Goal: Transaction & Acquisition: Purchase product/service

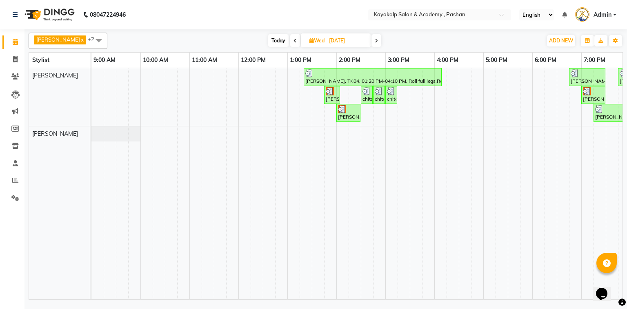
scroll to position [0, 56]
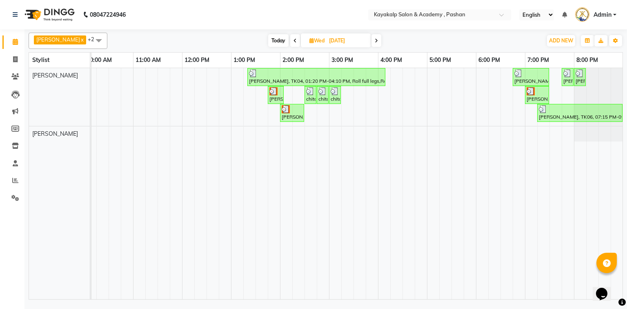
click at [376, 38] on icon at bounding box center [376, 40] width 3 height 5
type input "[DATE]"
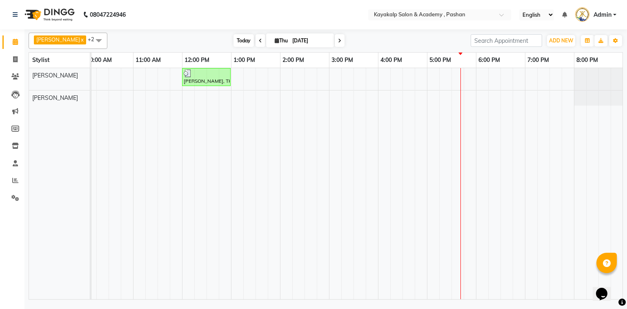
click at [239, 42] on span "Today" at bounding box center [243, 40] width 20 height 13
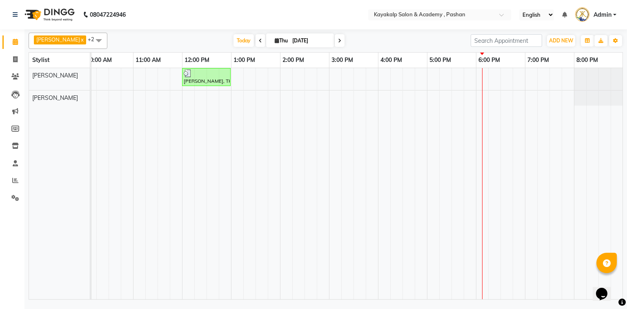
click at [275, 39] on icon at bounding box center [277, 40] width 4 height 5
select select "9"
select select "2025"
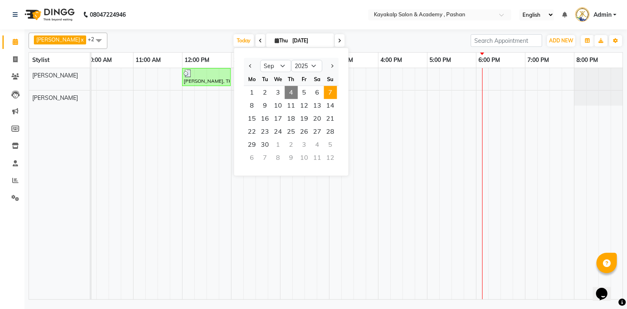
click at [325, 91] on span "7" at bounding box center [330, 92] width 13 height 13
type input "[DATE]"
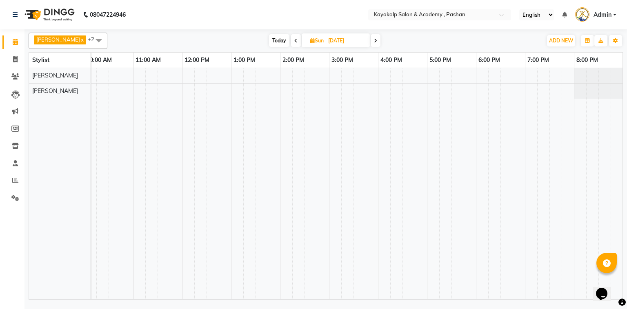
click at [185, 78] on div at bounding box center [329, 183] width 588 height 231
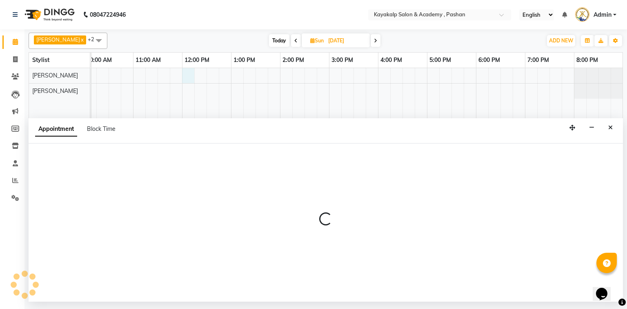
select select "29289"
select select "720"
select select "tentative"
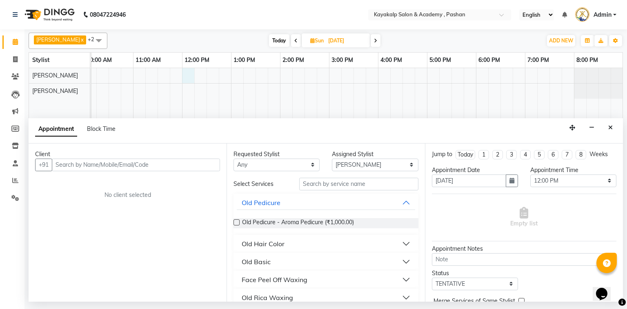
click at [87, 164] on input "text" at bounding box center [136, 165] width 168 height 13
click at [150, 162] on input "text" at bounding box center [136, 165] width 168 height 13
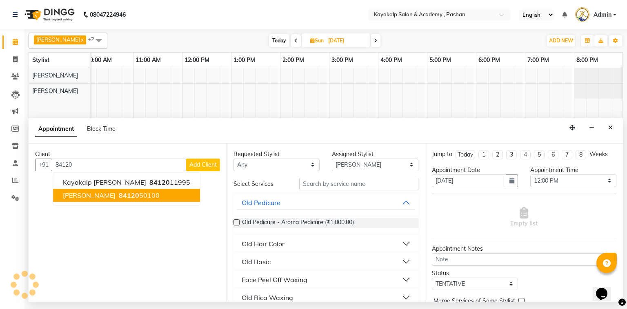
click at [130, 193] on ngb-highlight "84120 50100" at bounding box center [138, 195] width 42 height 8
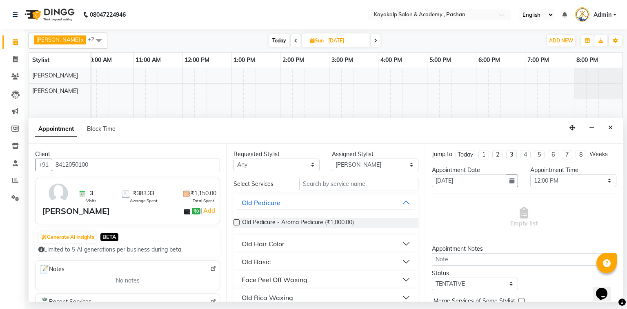
type input "8412050100"
click at [380, 184] on input "text" at bounding box center [358, 184] width 119 height 13
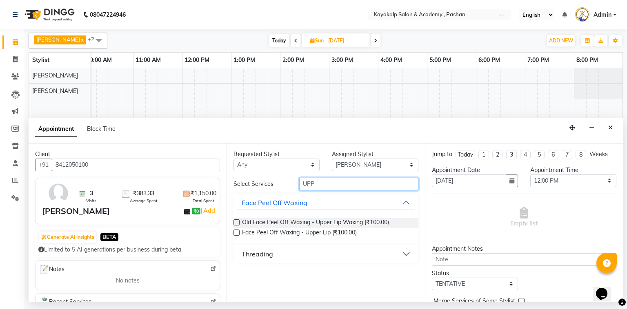
type input "UPP"
click at [233, 231] on label at bounding box center [236, 233] width 6 height 6
click at [233, 231] on input "checkbox" at bounding box center [235, 233] width 5 height 5
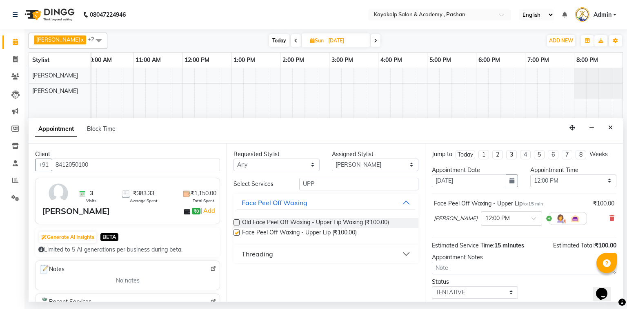
checkbox input "false"
click at [353, 182] on input "UPP" at bounding box center [358, 184] width 119 height 13
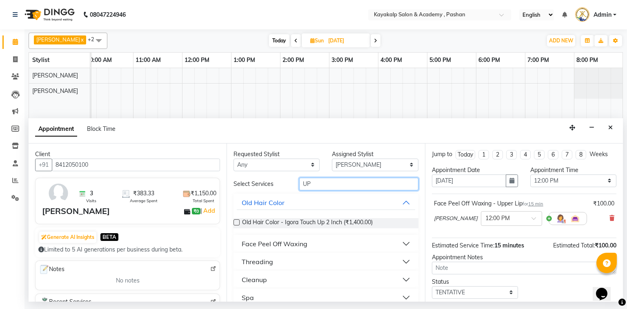
type input "U"
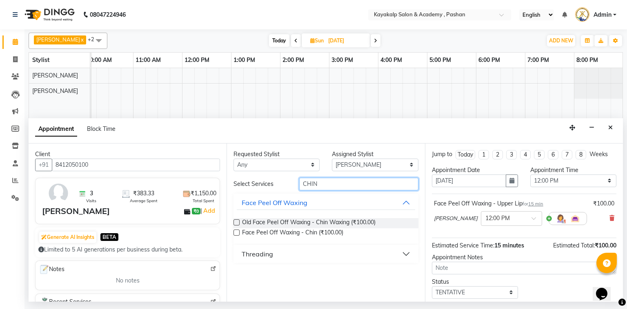
type input "CHIN"
click at [236, 230] on label at bounding box center [236, 233] width 6 height 6
click at [236, 231] on input "checkbox" at bounding box center [235, 233] width 5 height 5
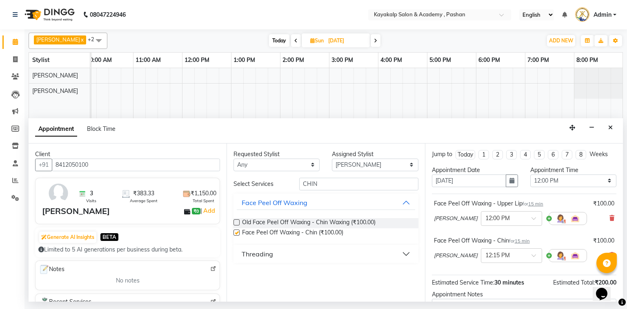
checkbox input "false"
click at [335, 186] on input "CHIN" at bounding box center [358, 184] width 119 height 13
type input "C"
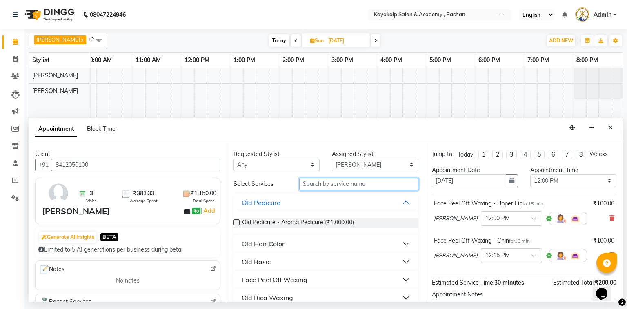
click at [342, 184] on input "text" at bounding box center [358, 184] width 119 height 13
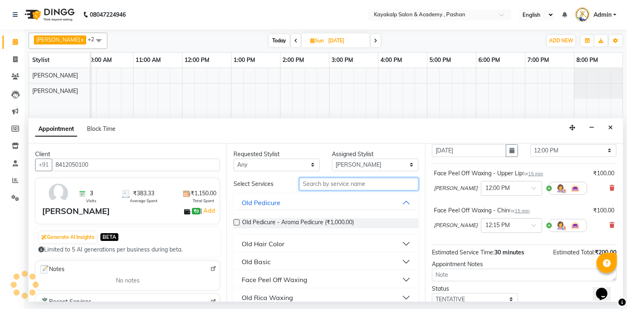
scroll to position [20, 0]
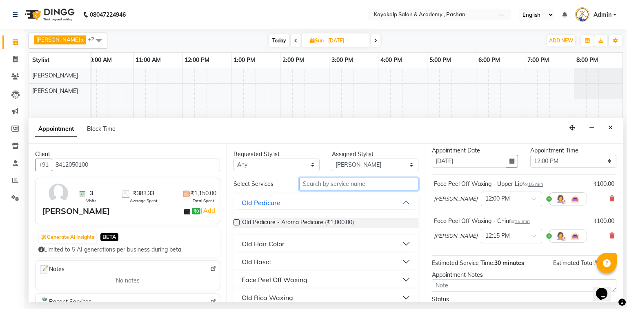
click at [345, 186] on input "text" at bounding box center [358, 184] width 119 height 13
click at [345, 184] on input "text" at bounding box center [358, 184] width 119 height 13
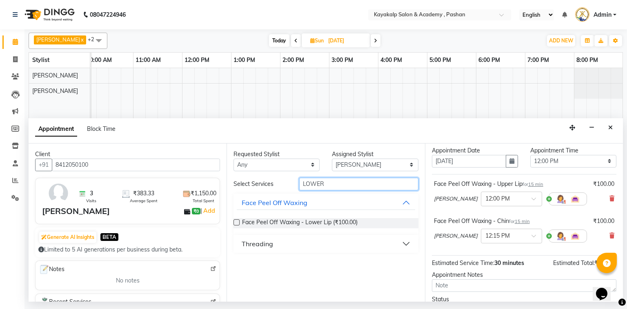
type input "LOWER"
click at [236, 223] on label at bounding box center [236, 223] width 6 height 6
click at [236, 223] on input "checkbox" at bounding box center [235, 223] width 5 height 5
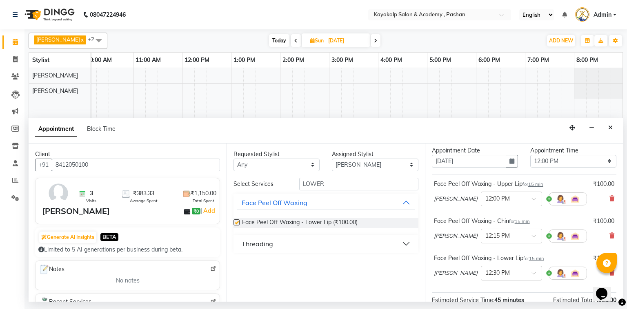
checkbox input "false"
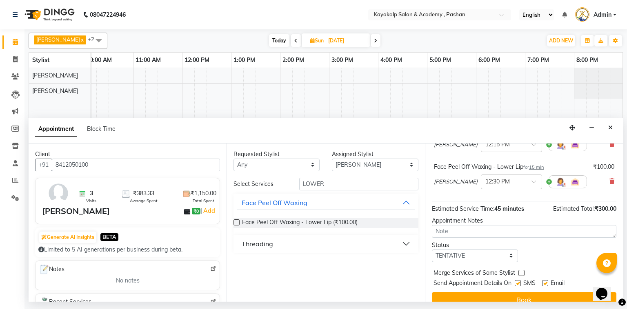
scroll to position [118, 0]
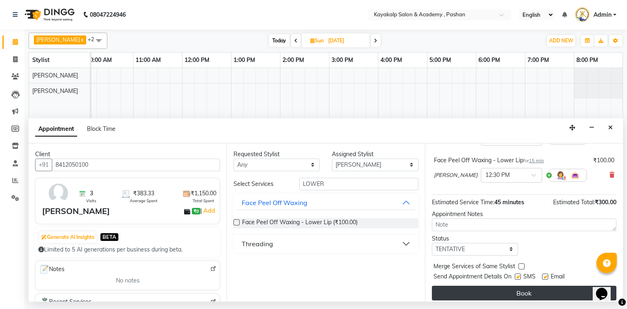
click at [502, 289] on button "Book" at bounding box center [524, 293] width 184 height 15
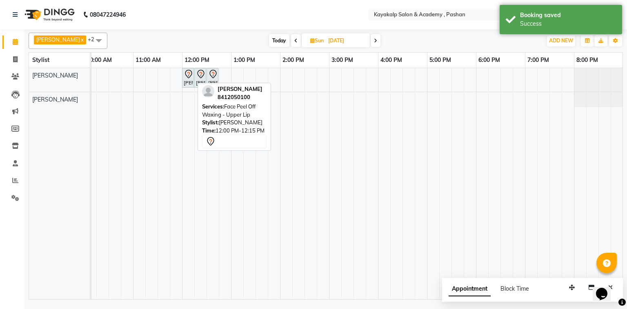
click at [188, 84] on div "[PERSON_NAME], 12:00 PM-12:15 PM, Face Peel Off Waxing - Upper Lip" at bounding box center [188, 77] width 10 height 17
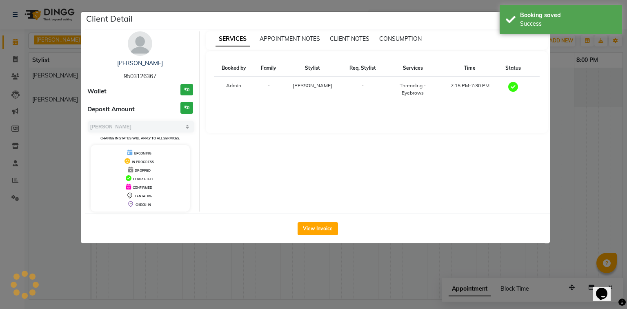
select select "7"
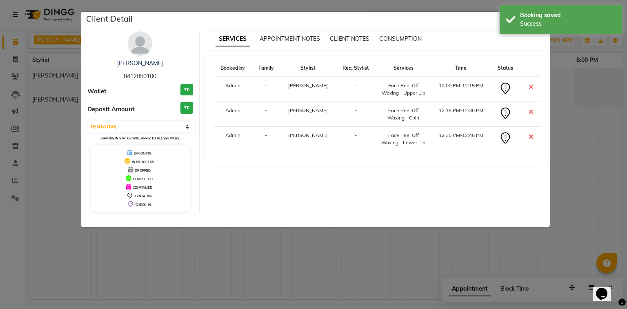
click at [580, 119] on ngb-modal-window "Client Detail [PERSON_NAME] 8412050100 Wallet ₹0 Deposit Amount ₹0 Select CONFI…" at bounding box center [313, 154] width 627 height 309
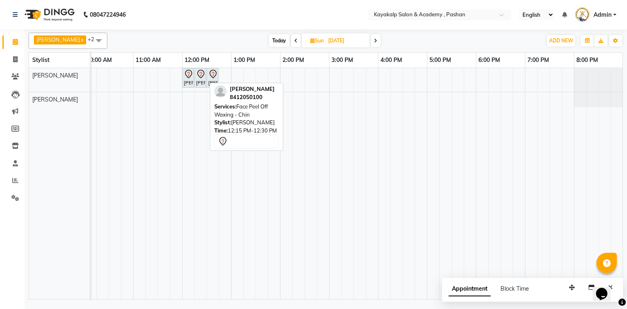
click at [199, 78] on icon at bounding box center [201, 74] width 10 height 10
select select "7"
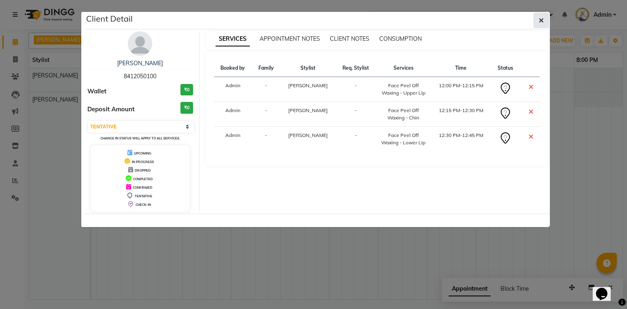
click at [539, 21] on icon "button" at bounding box center [541, 20] width 5 height 7
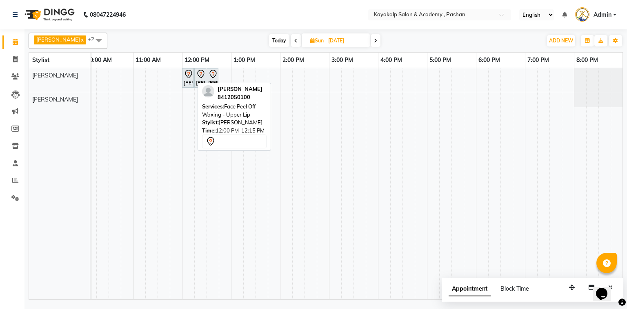
click at [186, 83] on div "[PERSON_NAME], 12:00 PM-12:15 PM, Face Peel Off Waxing - Upper Lip" at bounding box center [188, 77] width 10 height 17
select select "7"
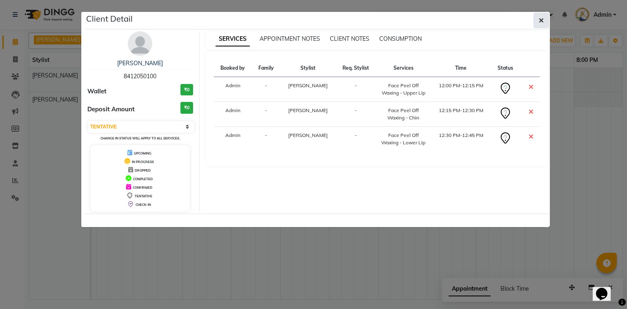
click at [544, 22] on button "button" at bounding box center [541, 21] width 16 height 16
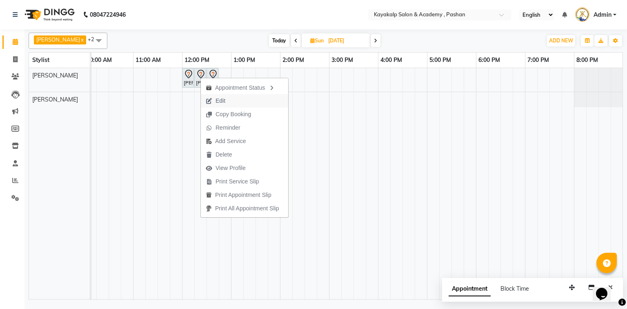
click at [221, 102] on span "Edit" at bounding box center [220, 101] width 10 height 9
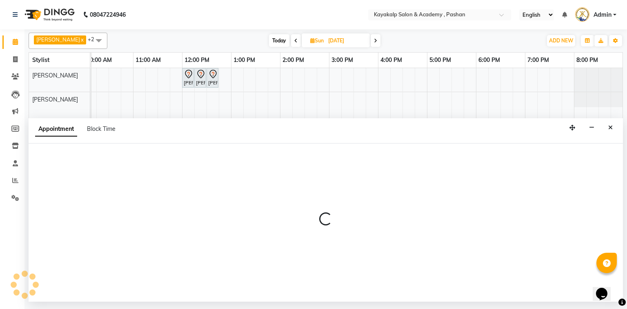
select select "tentative"
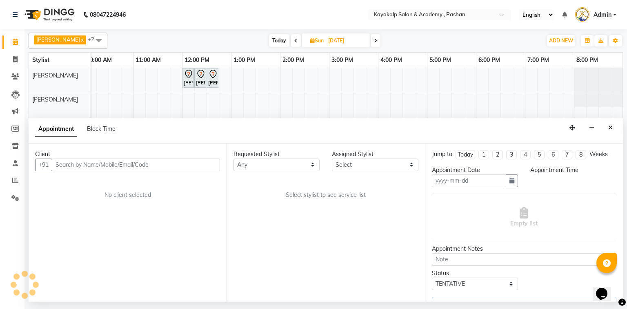
type input "[DATE]"
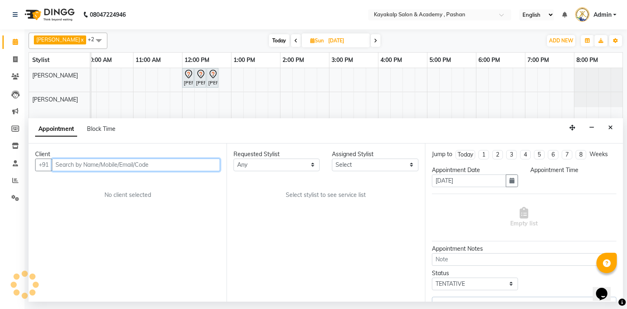
scroll to position [0, 56]
select select "29289"
select select "720"
select select "2116"
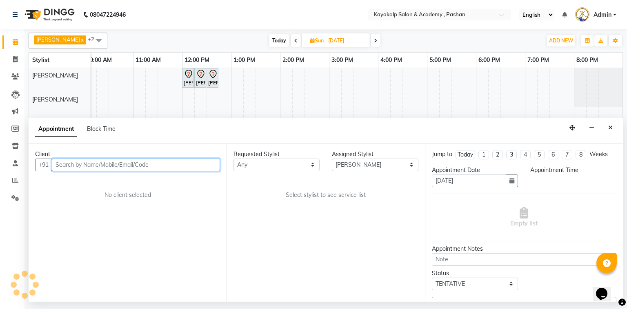
select select "2116"
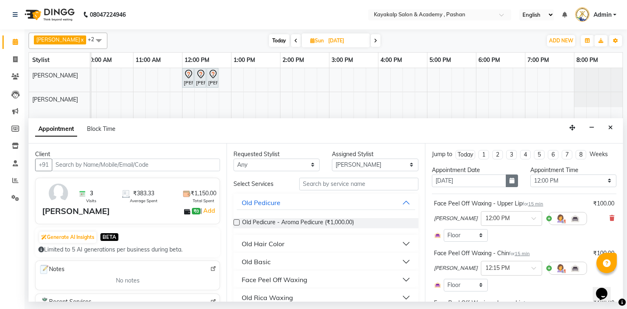
click at [511, 178] on icon "button" at bounding box center [511, 181] width 5 height 6
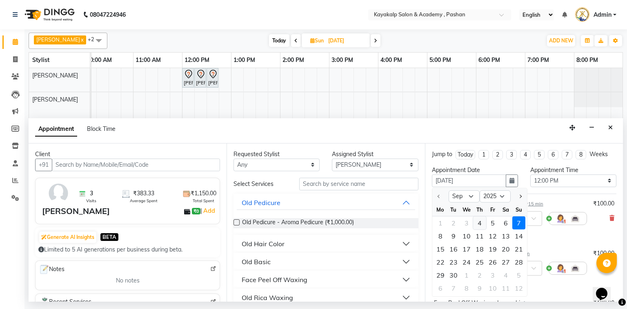
click at [478, 222] on div "4" at bounding box center [479, 223] width 13 height 13
type input "[DATE]"
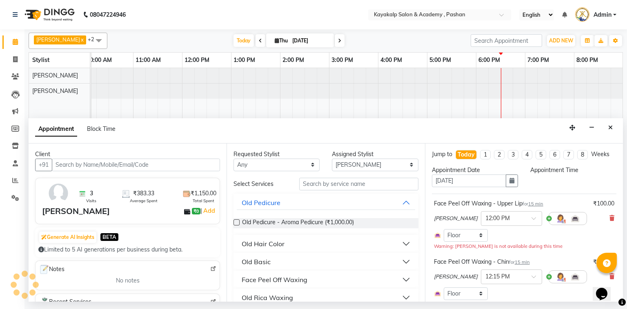
select select "720"
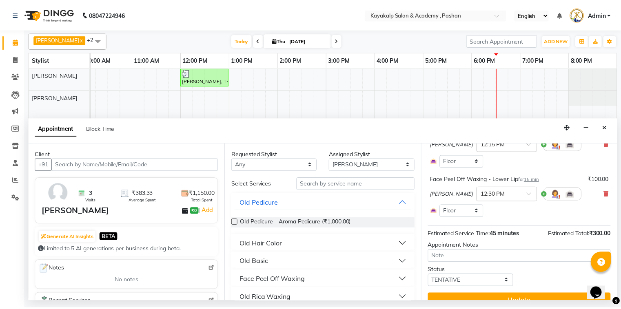
scroll to position [145, 0]
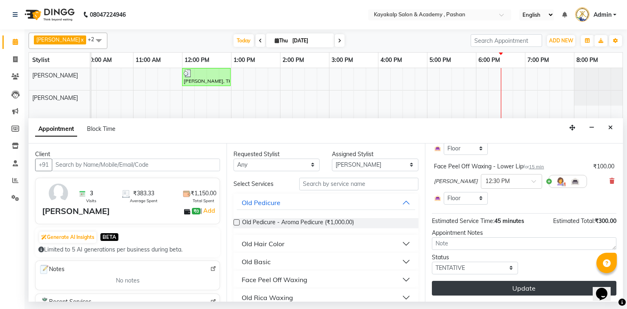
click at [506, 284] on button "Update" at bounding box center [524, 288] width 184 height 15
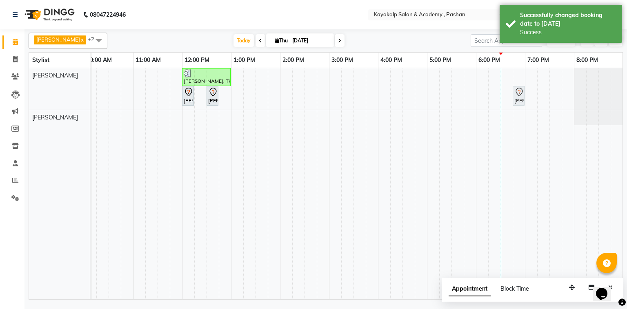
drag, startPoint x: 199, startPoint y: 94, endPoint x: 519, endPoint y: 80, distance: 320.3
click at [519, 80] on div "[PERSON_NAME], TK01, 12:00 PM-01:00 PM, Threading - Upperlips,Threading - lower…" at bounding box center [329, 183] width 588 height 231
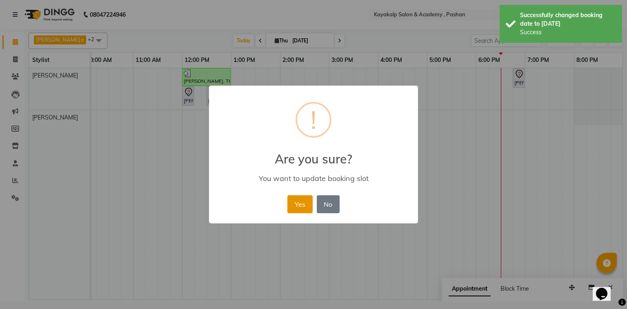
click at [300, 207] on button "Yes" at bounding box center [299, 204] width 25 height 18
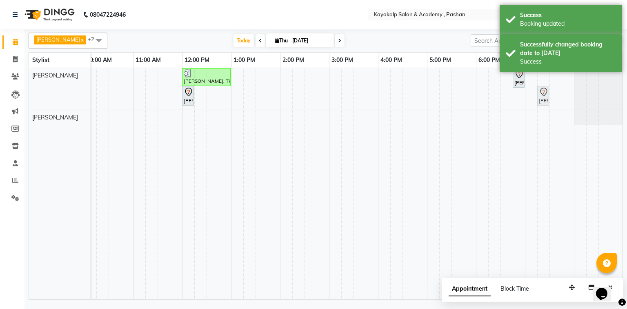
drag, startPoint x: 212, startPoint y: 98, endPoint x: 541, endPoint y: 79, distance: 329.1
click at [541, 79] on div "[PERSON_NAME], TK01, 12:00 PM-01:00 PM, Threading - Upperlips,Threading - lower…" at bounding box center [329, 183] width 588 height 231
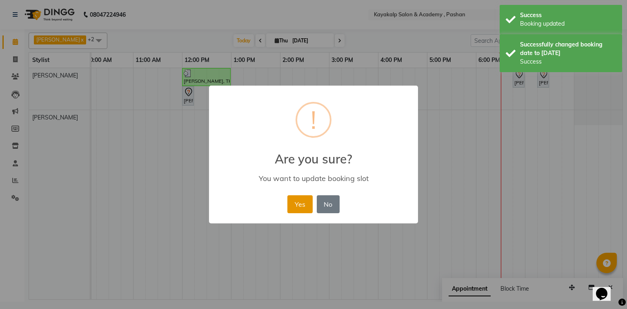
click at [292, 199] on button "Yes" at bounding box center [299, 204] width 25 height 18
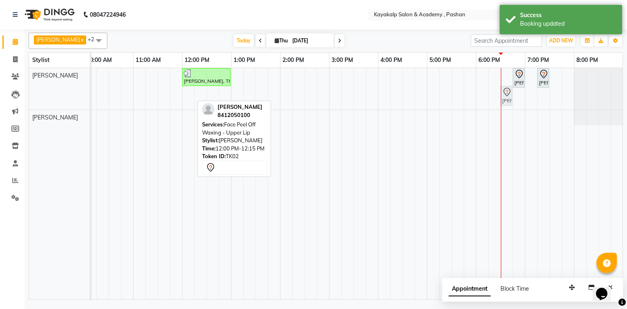
drag, startPoint x: 185, startPoint y: 100, endPoint x: 498, endPoint y: 73, distance: 314.2
click at [498, 73] on div "[PERSON_NAME], TK01, 12:00 PM-01:00 PM, Threading - Upperlips,Threading - lower…" at bounding box center [329, 183] width 588 height 231
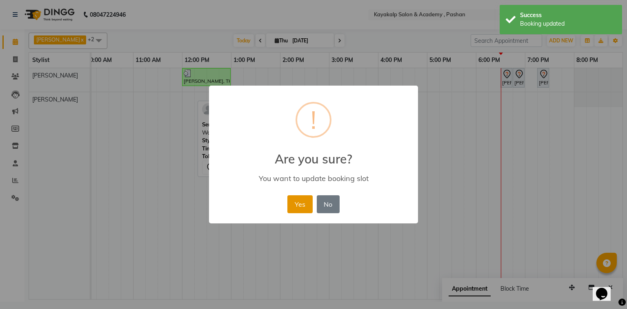
click at [293, 207] on button "Yes" at bounding box center [299, 204] width 25 height 18
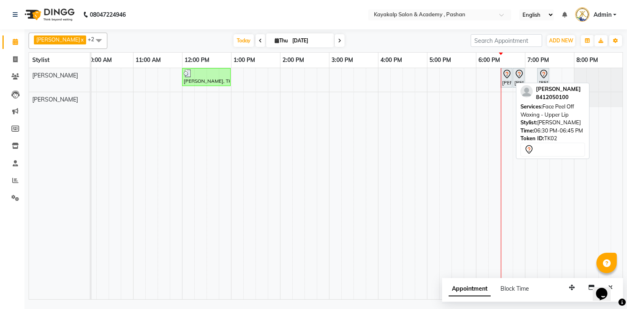
click at [504, 83] on div "[PERSON_NAME], TK02, 06:30 PM-06:45 PM, Face Peel Off Waxing - Upper Lip" at bounding box center [506, 77] width 10 height 17
select select "7"
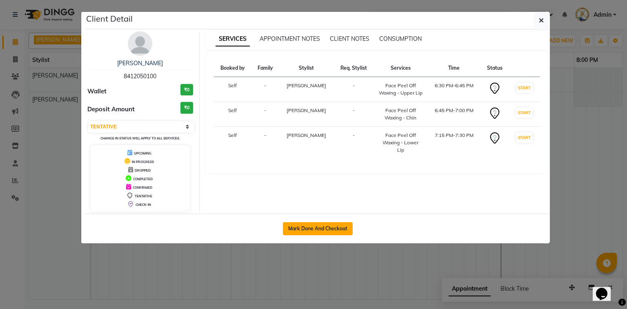
click at [317, 230] on button "Mark Done And Checkout" at bounding box center [318, 228] width 70 height 13
select select "service"
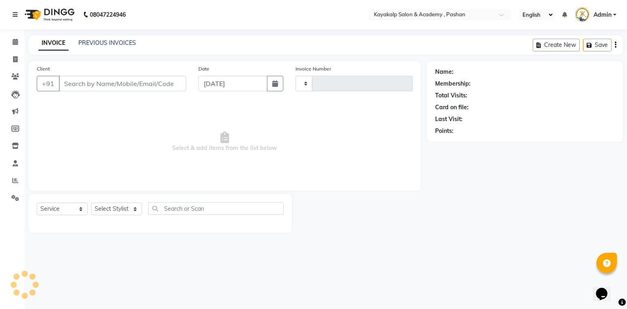
type input "0639"
select select "4804"
type input "8412050100"
select select "29289"
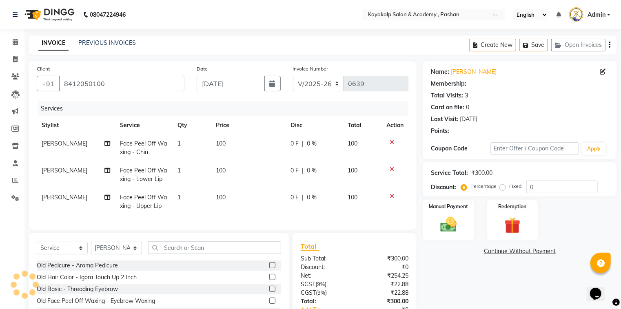
select select "1: Object"
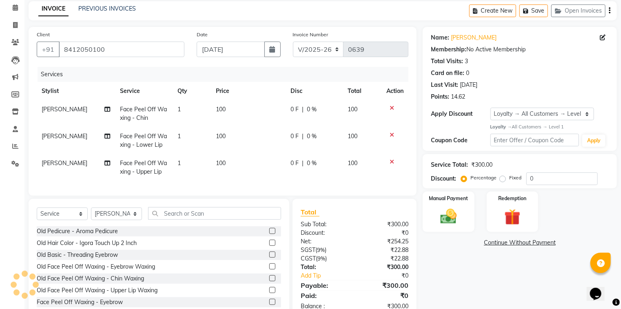
scroll to position [62, 0]
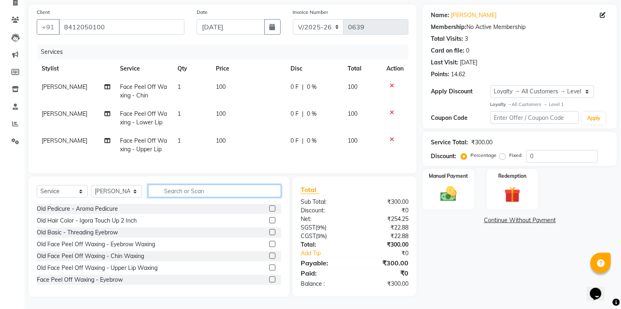
click at [203, 190] on input "text" at bounding box center [214, 191] width 133 height 13
click at [188, 194] on input "text" at bounding box center [214, 191] width 133 height 13
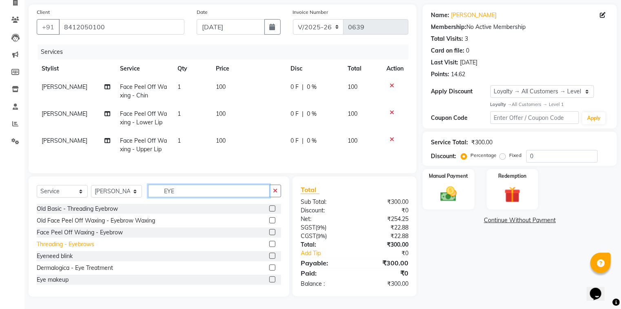
type input "EYE"
click at [82, 247] on div "Threading - Eyebrows" at bounding box center [66, 244] width 58 height 9
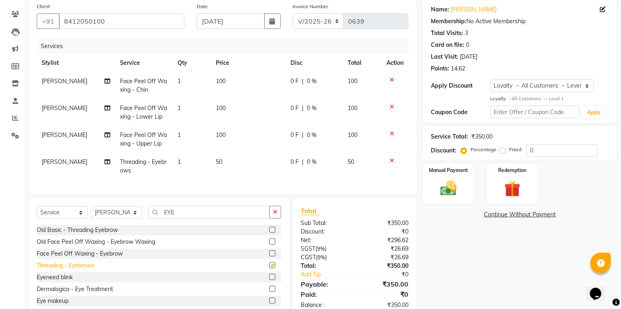
checkbox input "false"
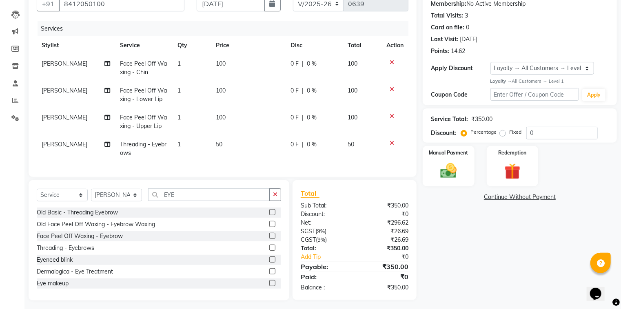
scroll to position [90, 0]
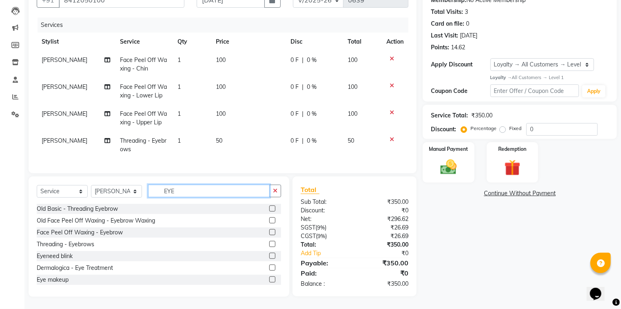
click at [220, 185] on input "EYE" at bounding box center [209, 191] width 122 height 13
type input "E"
type input "NE"
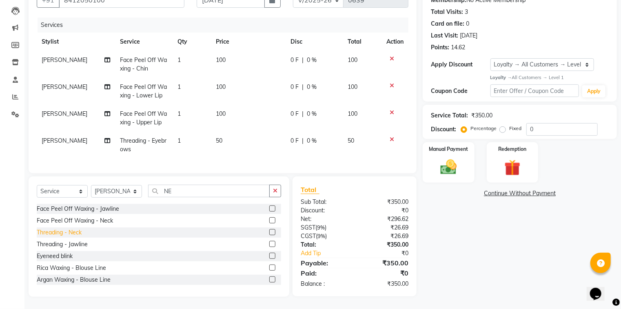
click at [49, 230] on div "Threading - Neck" at bounding box center [59, 233] width 45 height 9
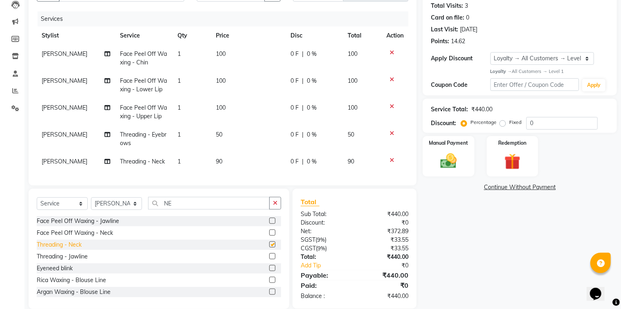
checkbox input "false"
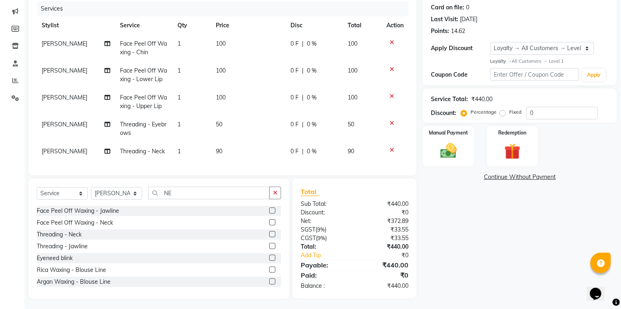
scroll to position [108, 0]
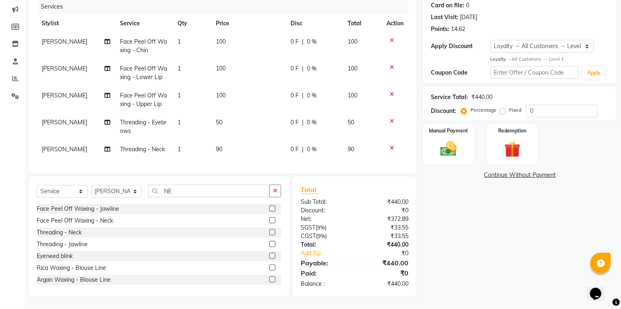
click at [390, 145] on icon at bounding box center [392, 148] width 4 height 6
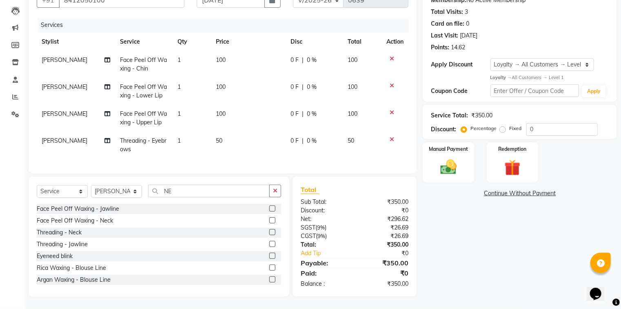
scroll to position [90, 0]
click at [455, 164] on img at bounding box center [448, 168] width 27 height 20
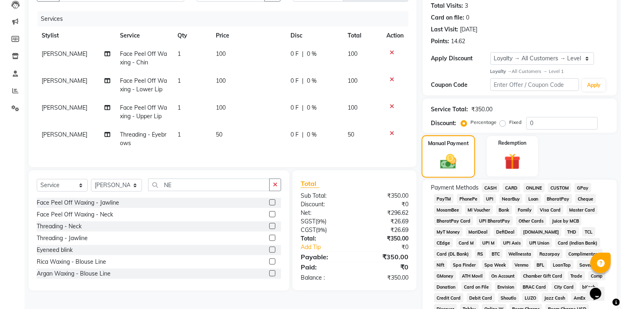
scroll to position [108, 0]
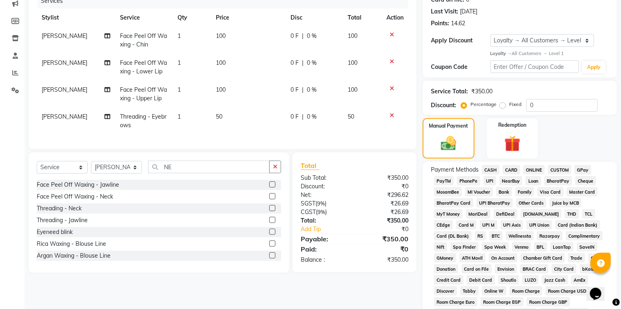
click at [588, 169] on span "GPay" at bounding box center [583, 169] width 17 height 9
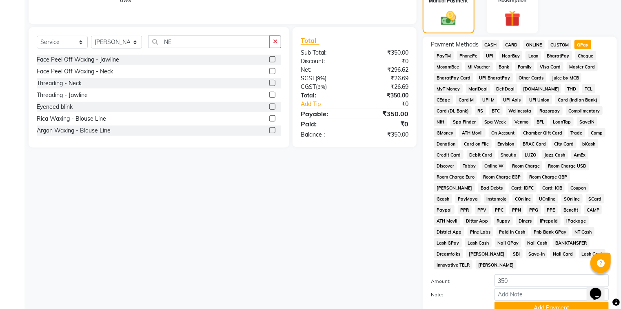
scroll to position [298, 0]
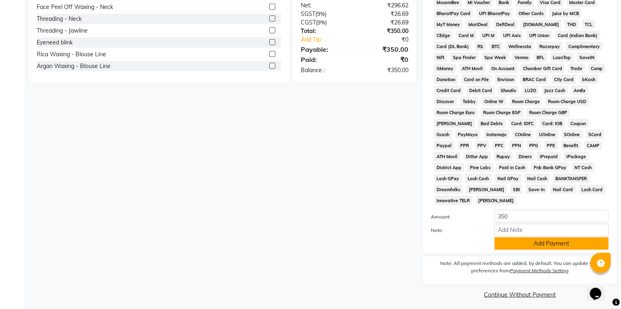
click at [546, 241] on button "Add Payment" at bounding box center [552, 244] width 114 height 13
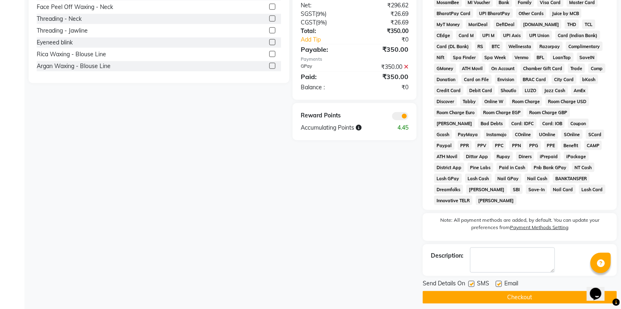
click at [522, 292] on button "Checkout" at bounding box center [520, 297] width 194 height 13
